Goal: Information Seeking & Learning: Learn about a topic

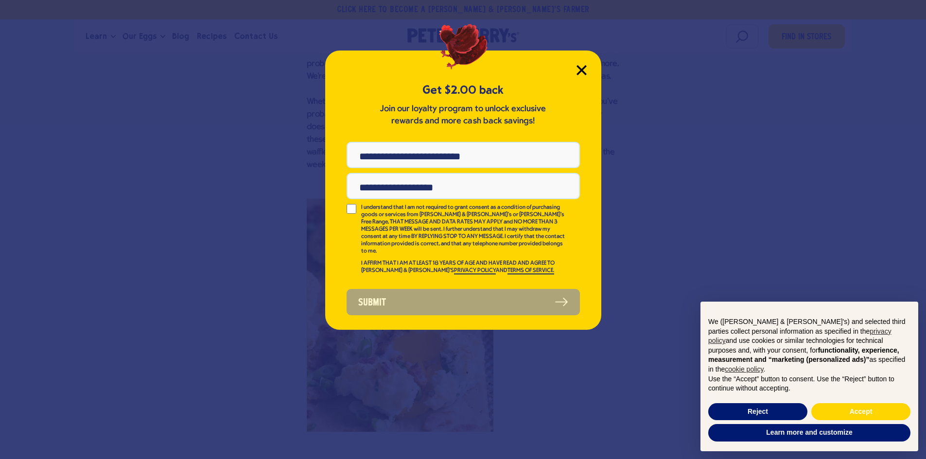
click at [578, 68] on icon "Close Modal" at bounding box center [581, 70] width 9 height 9
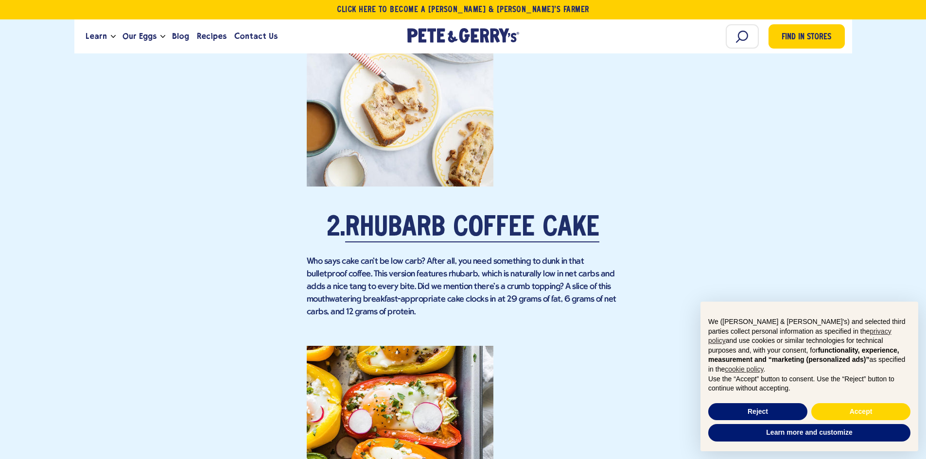
scroll to position [1312, 0]
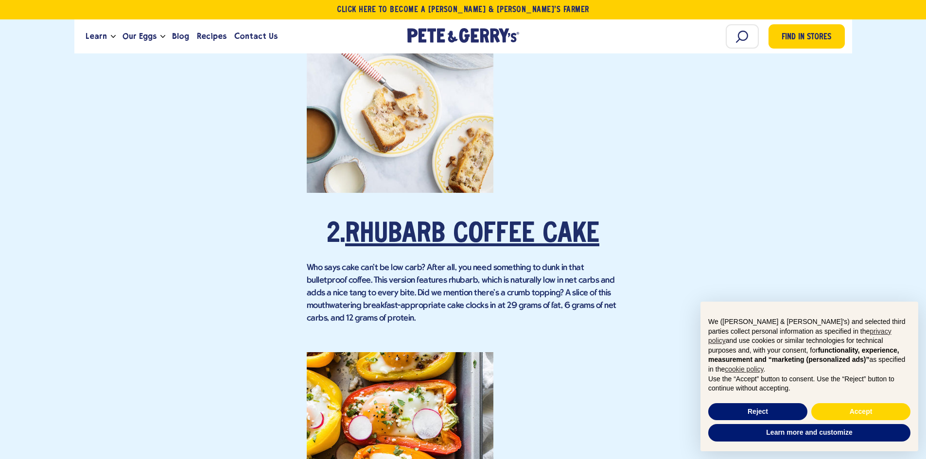
click at [491, 224] on link "Rhubarb Coffee Cake" at bounding box center [472, 235] width 254 height 27
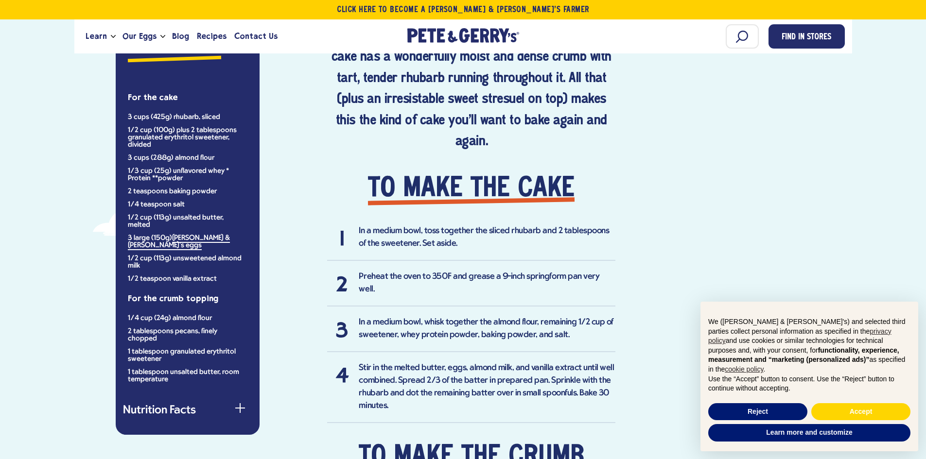
scroll to position [632, 0]
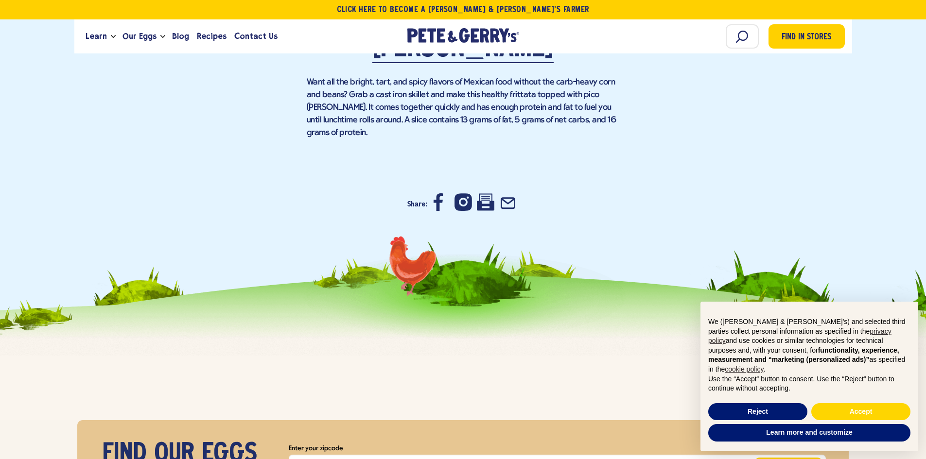
scroll to position [6233, 0]
